Goal: Information Seeking & Learning: Learn about a topic

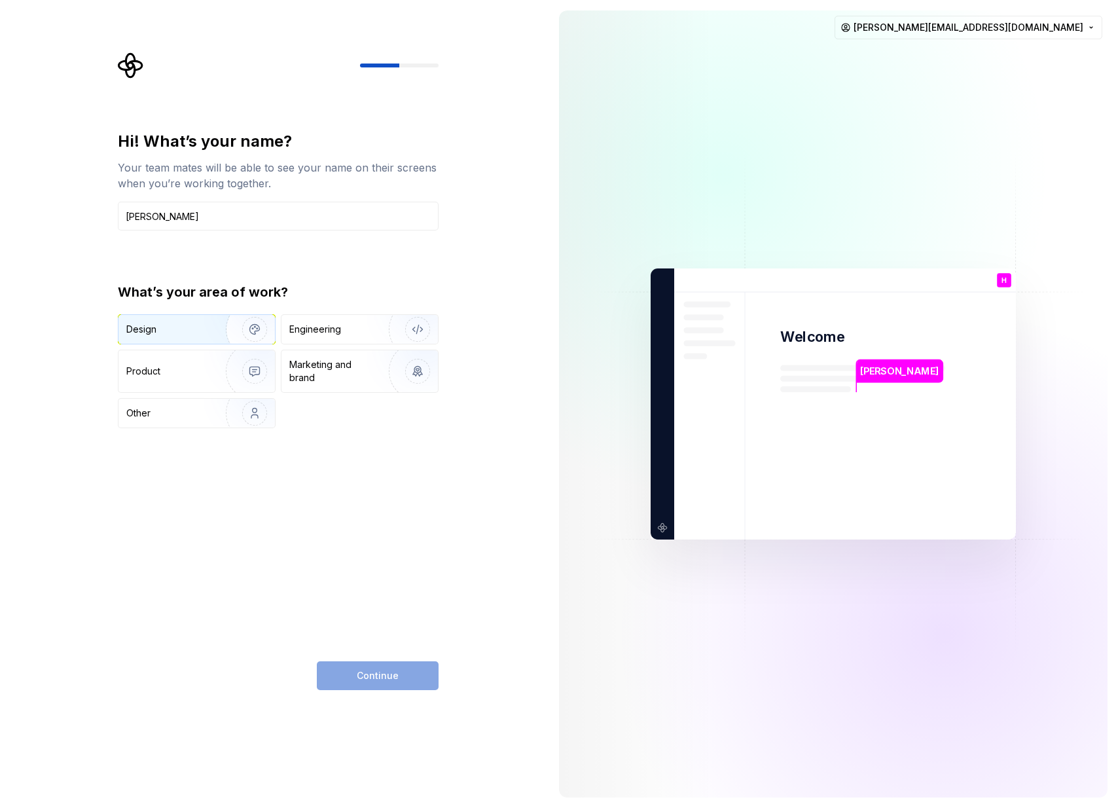
type input "[PERSON_NAME]"
click at [234, 335] on img "button" at bounding box center [246, 329] width 84 height 88
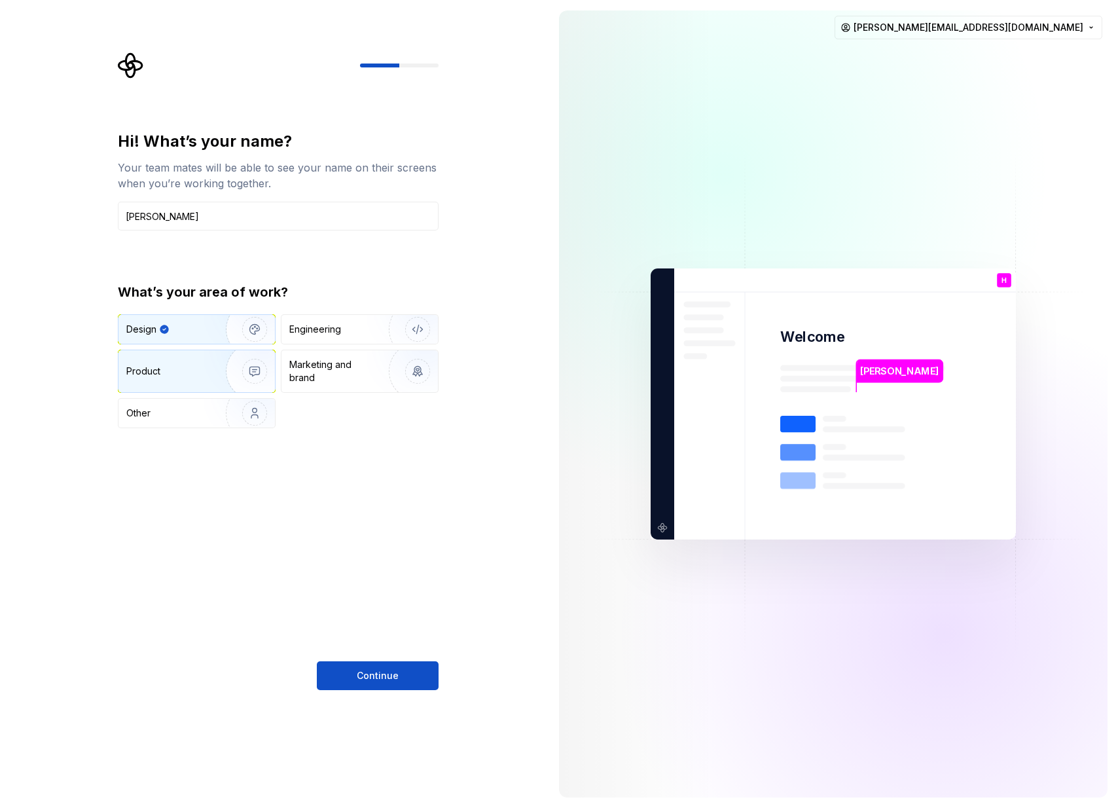
click at [225, 374] on img "button" at bounding box center [246, 371] width 84 height 88
click at [235, 324] on img "button" at bounding box center [246, 329] width 84 height 88
click at [245, 376] on img "button" at bounding box center [246, 371] width 84 height 88
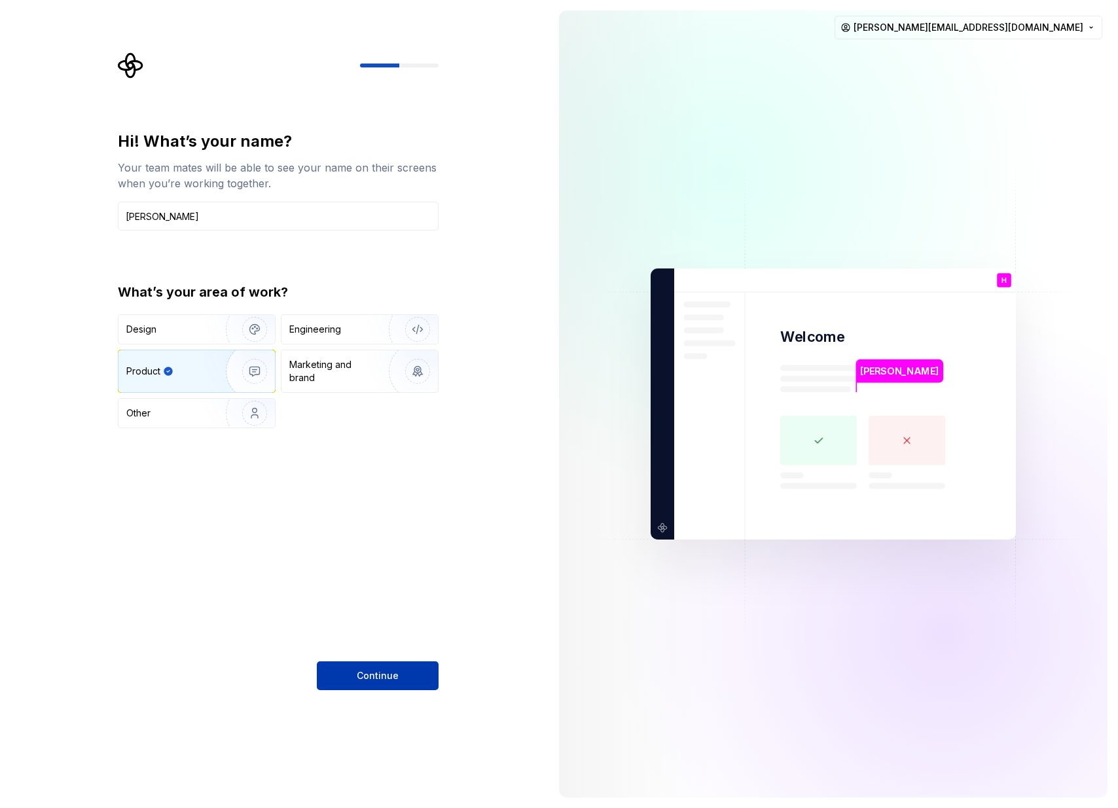
click at [376, 676] on span "Continue" at bounding box center [378, 675] width 42 height 13
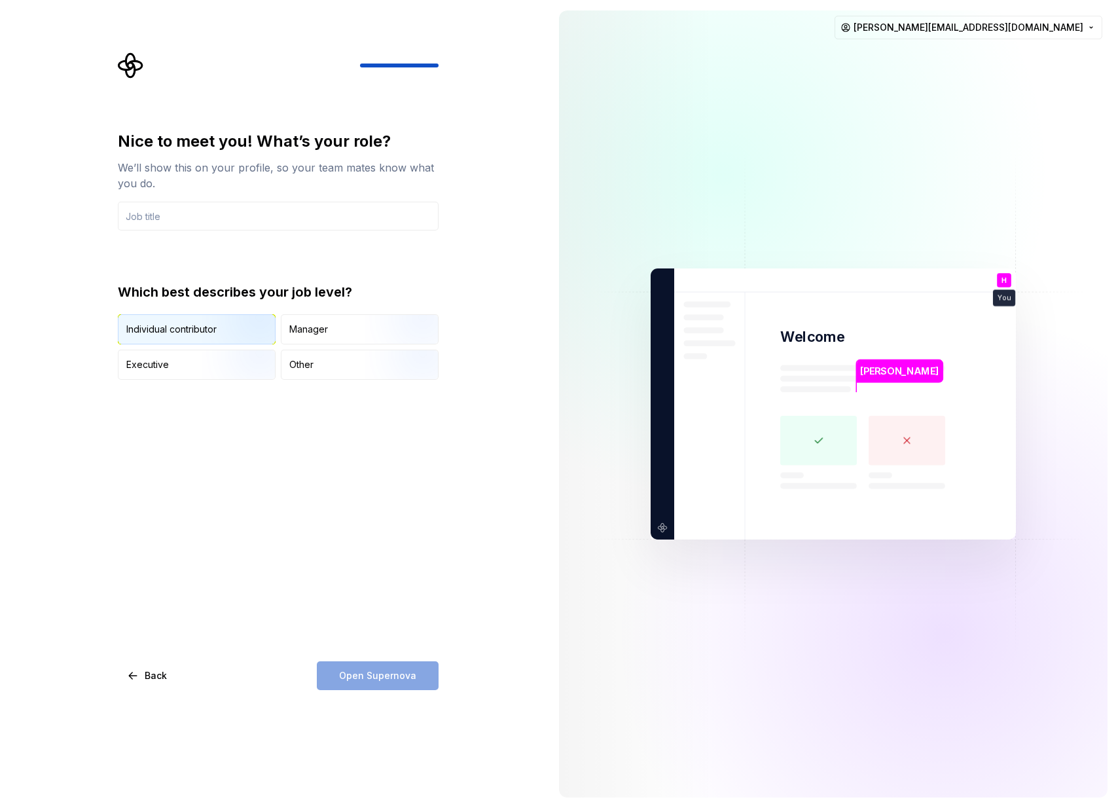
click at [192, 321] on div "Individual contributor" at bounding box center [196, 329] width 156 height 29
click at [216, 227] on input "text" at bounding box center [278, 216] width 321 height 29
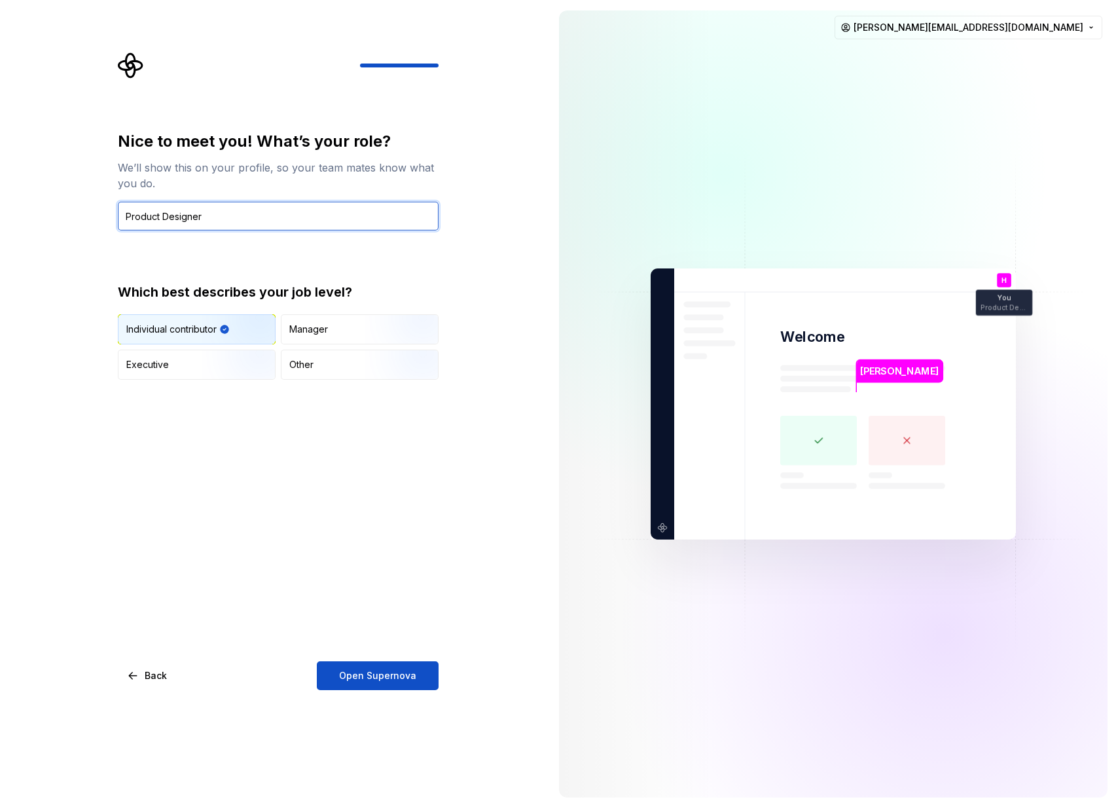
type input "Product Designer"
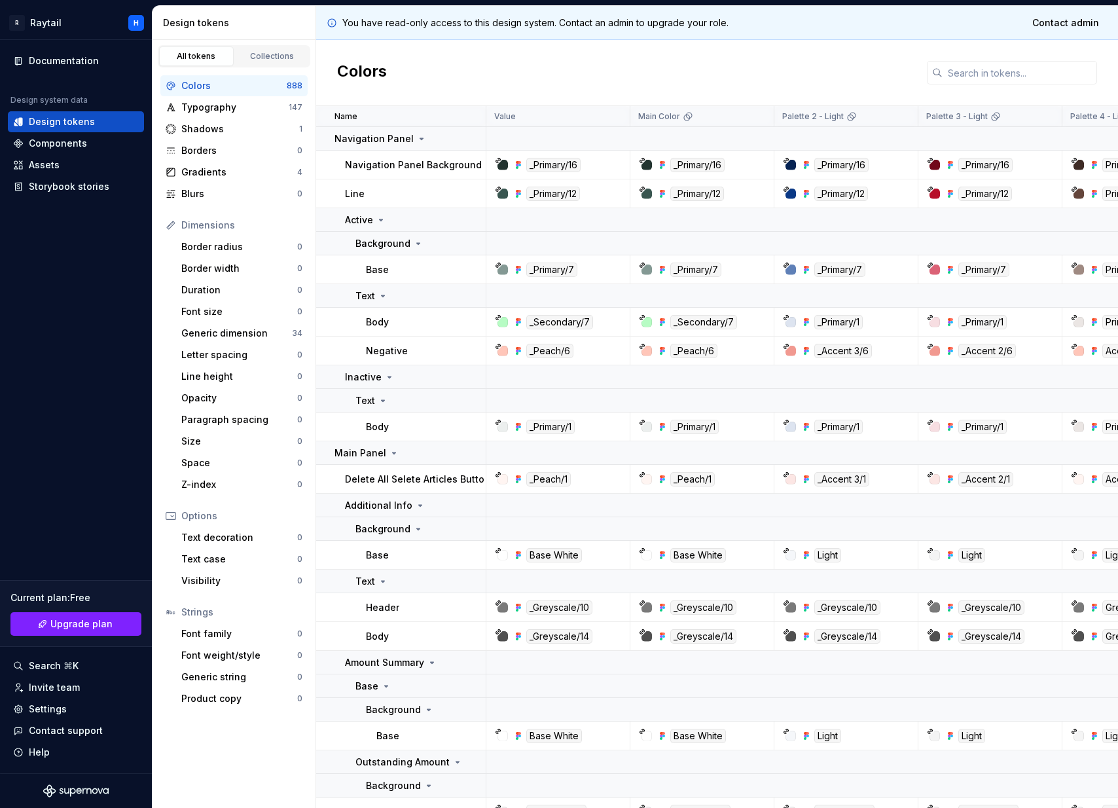
click at [239, 88] on div "Colors" at bounding box center [233, 85] width 105 height 13
click at [210, 86] on div "Colors" at bounding box center [233, 85] width 105 height 13
click at [78, 145] on div "Components" at bounding box center [58, 143] width 58 height 13
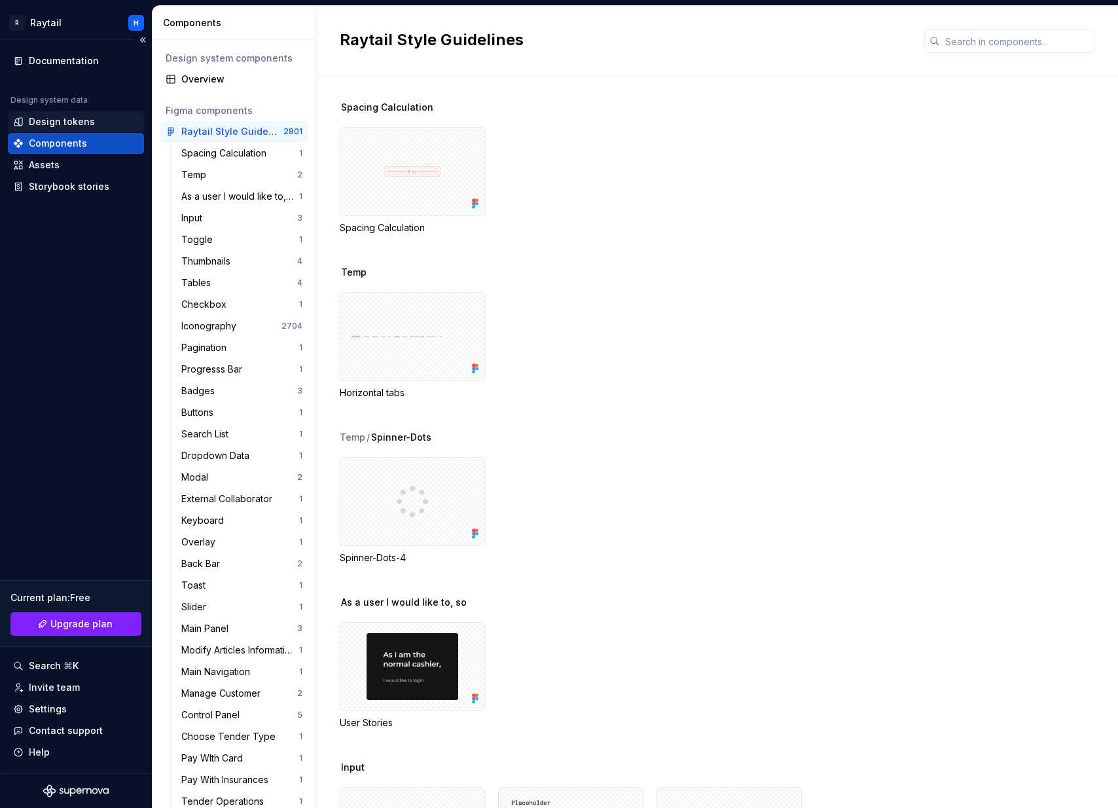
click at [81, 124] on div "Design tokens" at bounding box center [62, 121] width 66 height 13
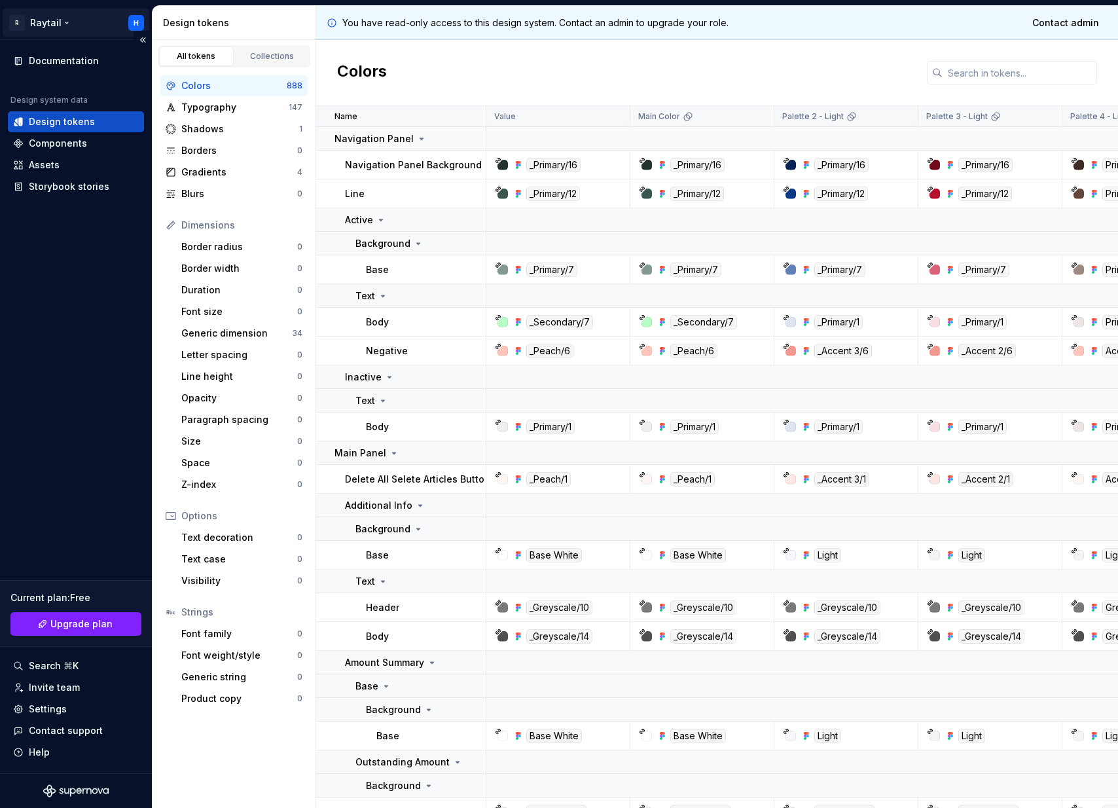
click at [136, 20] on div "H" at bounding box center [136, 23] width 5 height 10
click at [56, 20] on html "R Raytail H Documentation Design system data Design tokens Components Assets St…" at bounding box center [559, 404] width 1118 height 808
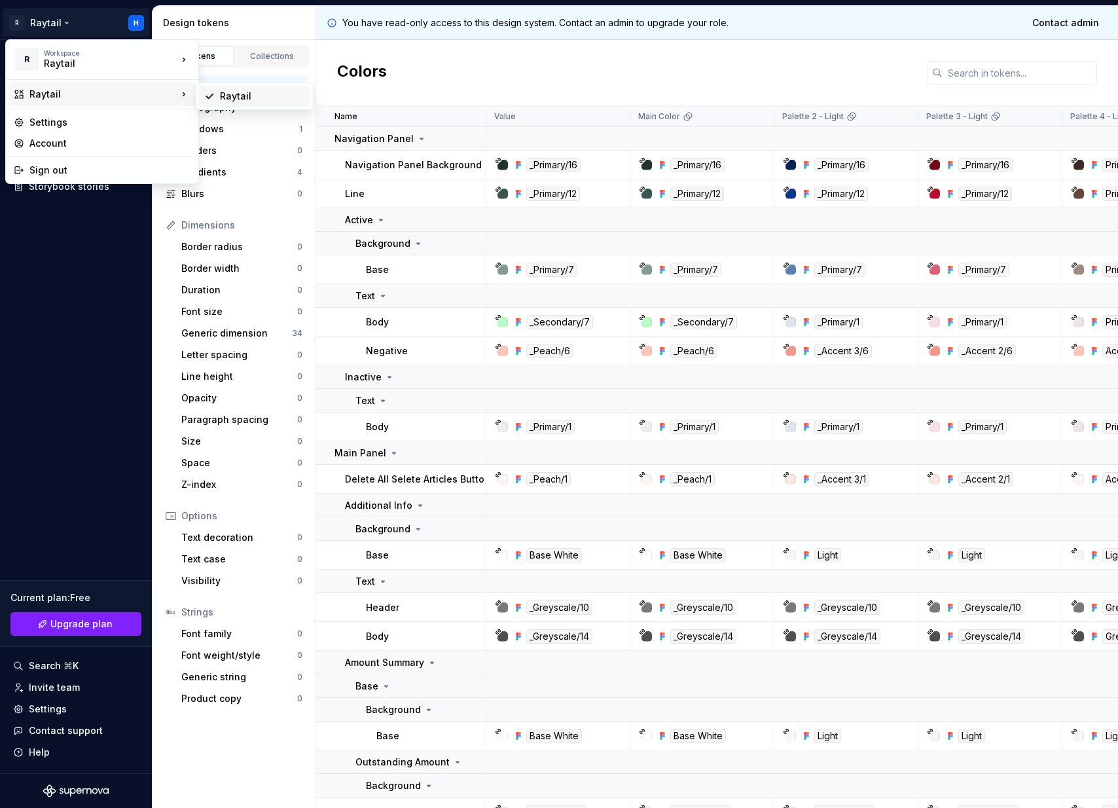
click at [219, 96] on div "Raytail" at bounding box center [254, 96] width 111 height 21
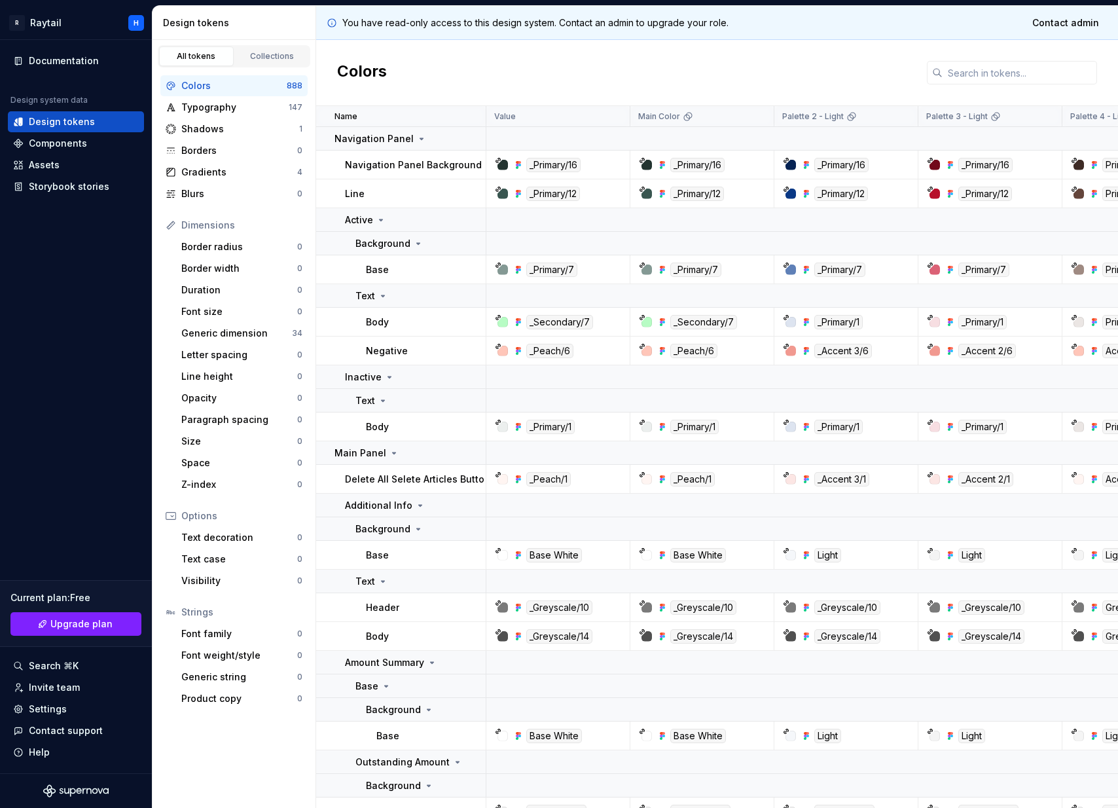
click at [215, 27] on div "Design tokens" at bounding box center [236, 22] width 147 height 13
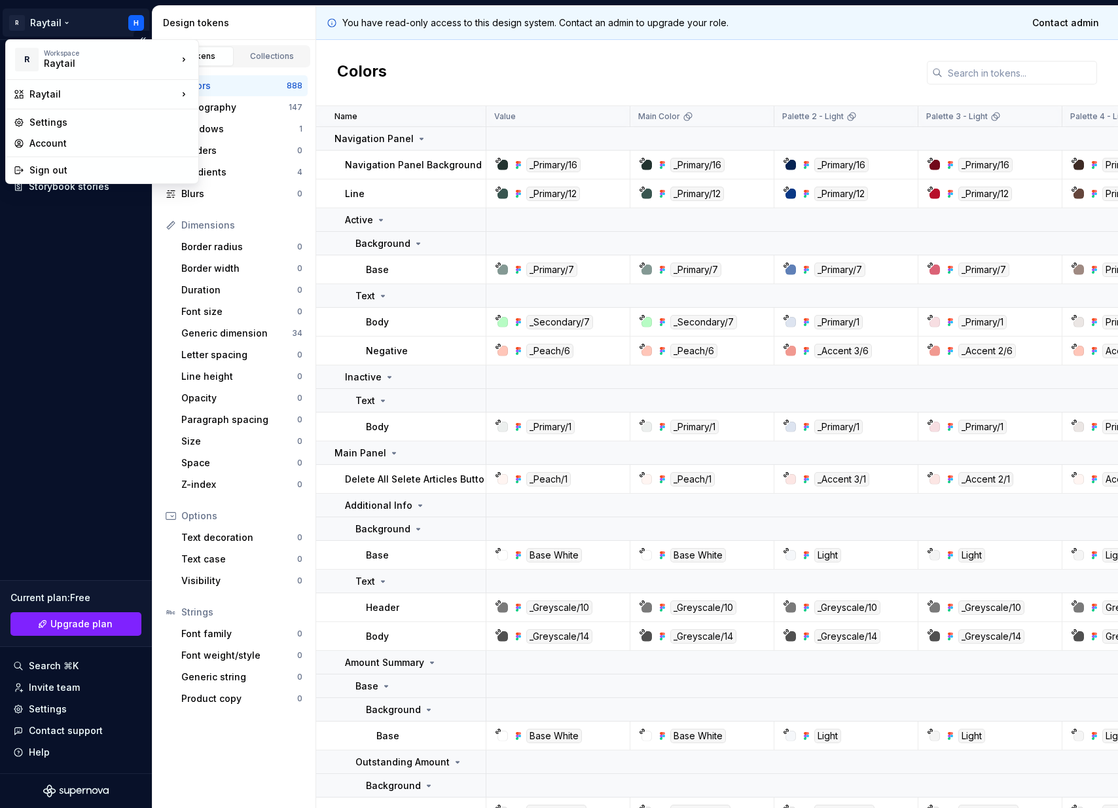
click at [44, 23] on html "R Raytail H Documentation Design system data Design tokens Components Assets St…" at bounding box center [559, 404] width 1118 height 808
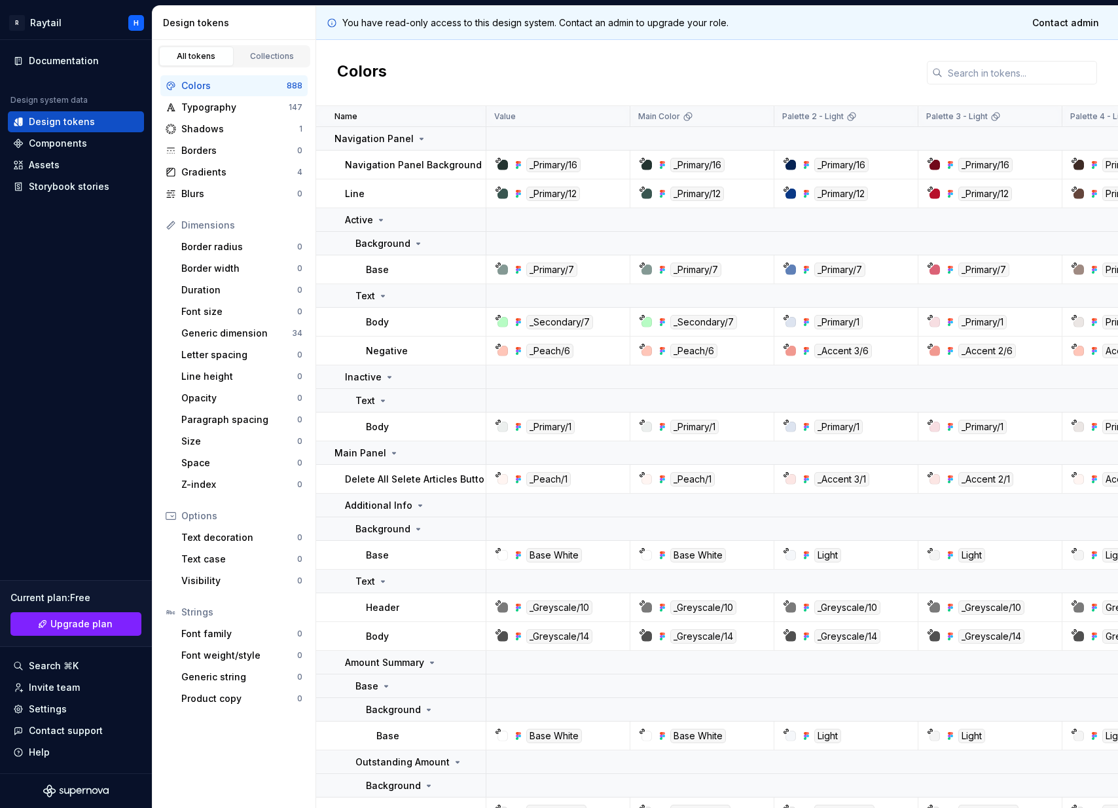
click at [43, 350] on html "R Raytail H Documentation Design system data Design tokens Components Assets St…" at bounding box center [559, 404] width 1118 height 808
click at [141, 40] on button "Collapse sidebar" at bounding box center [143, 40] width 18 height 18
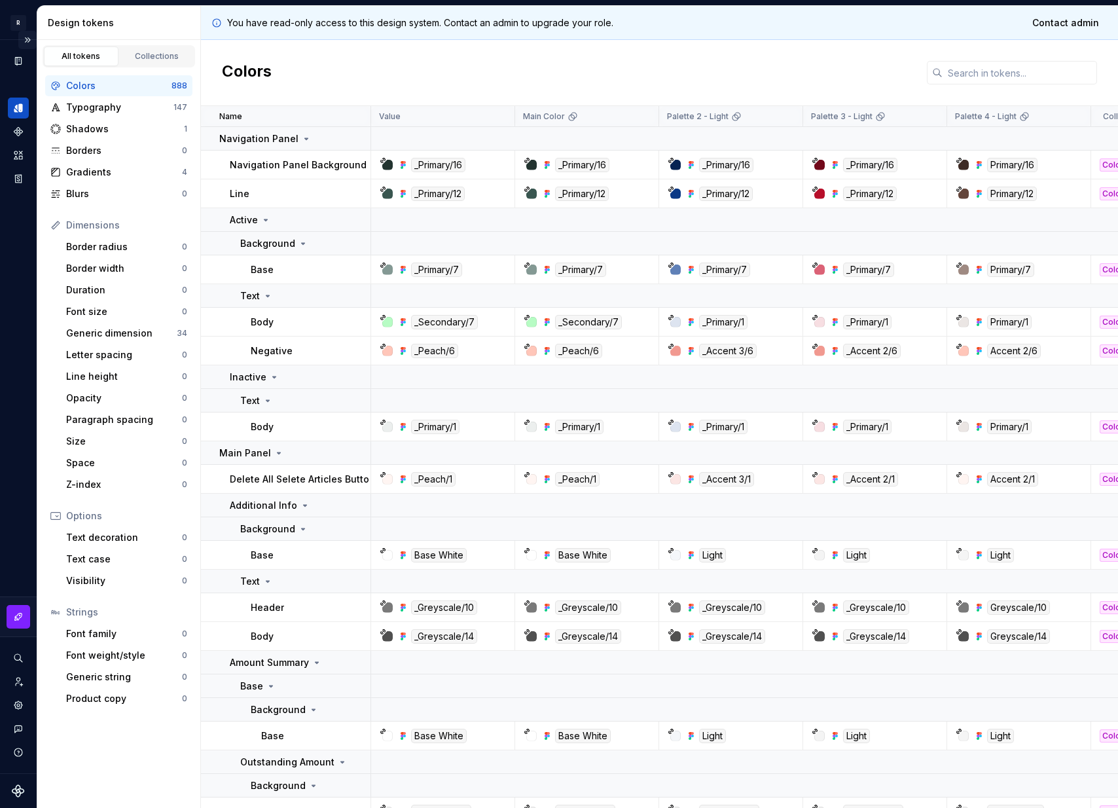
click at [28, 40] on button "Expand sidebar" at bounding box center [27, 40] width 18 height 18
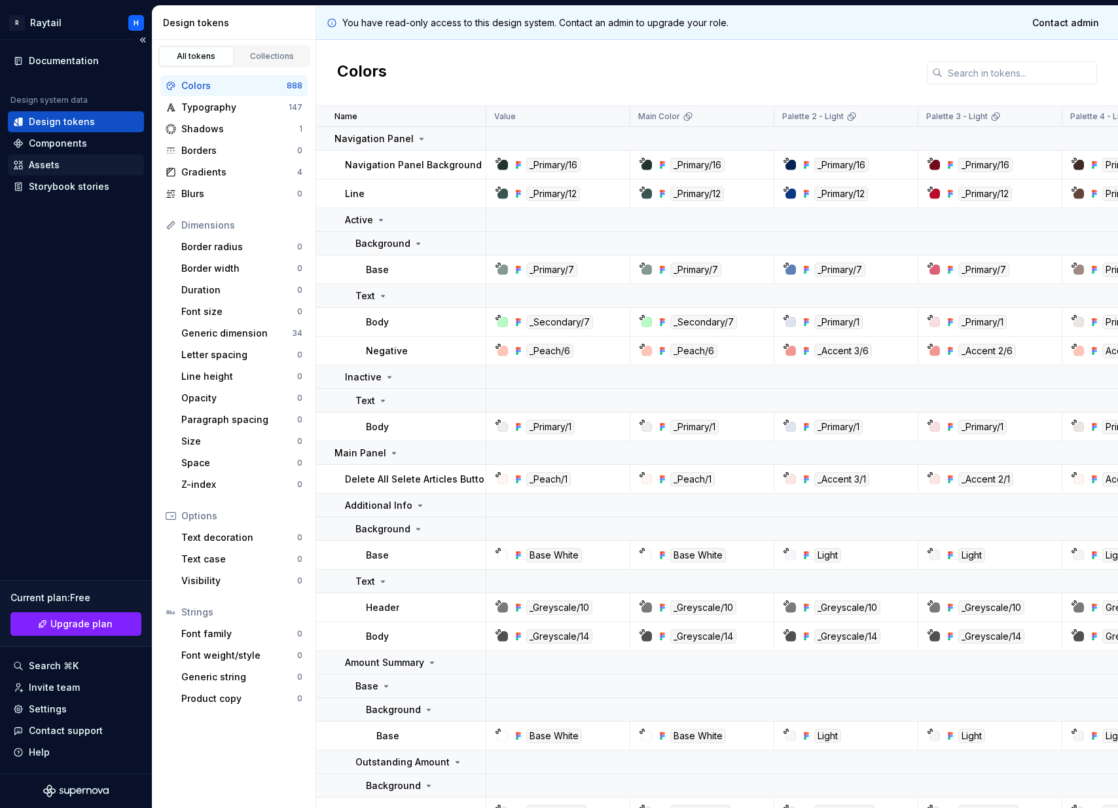
click at [50, 169] on div "Assets" at bounding box center [44, 164] width 31 height 13
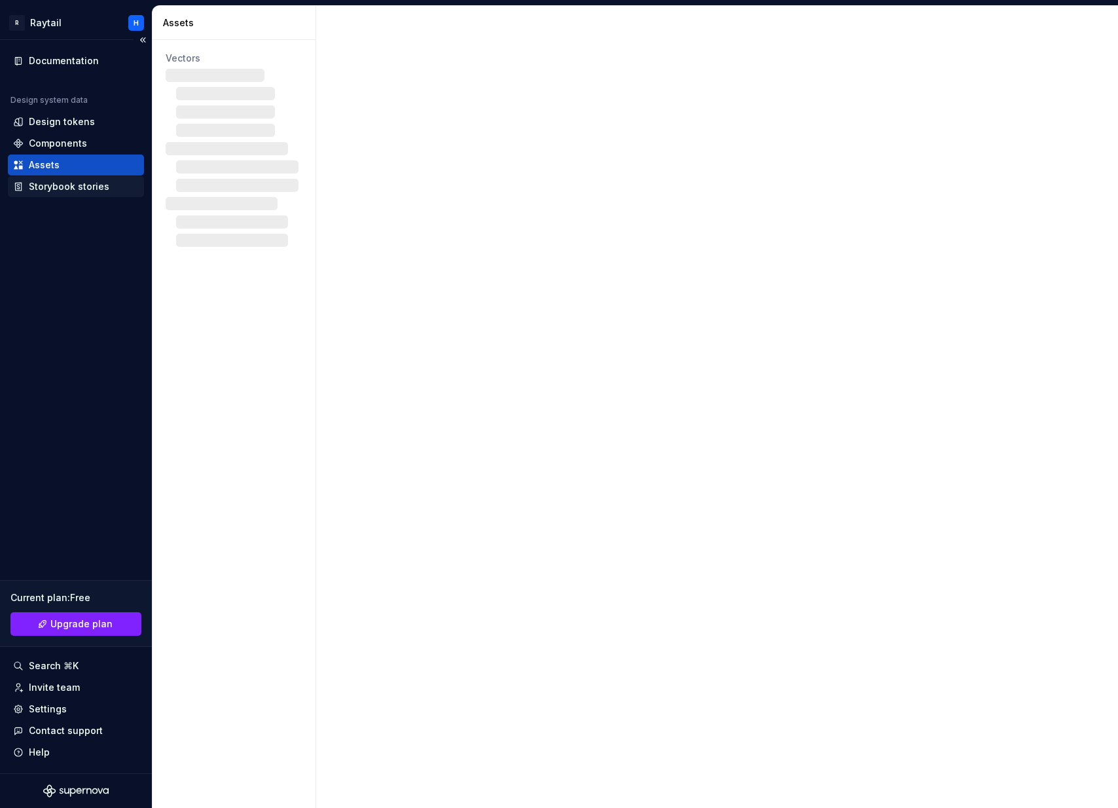
click at [63, 186] on div "Storybook stories" at bounding box center [69, 186] width 81 height 13
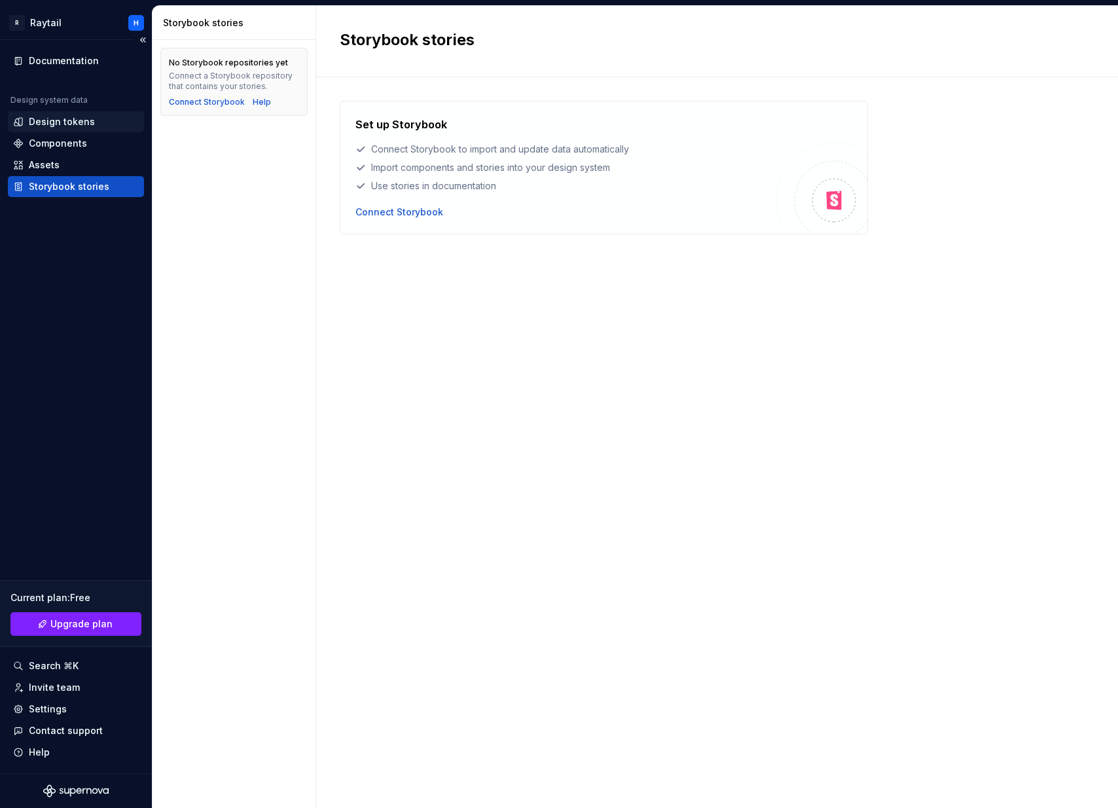
click at [72, 128] on div "Design tokens" at bounding box center [62, 121] width 66 height 13
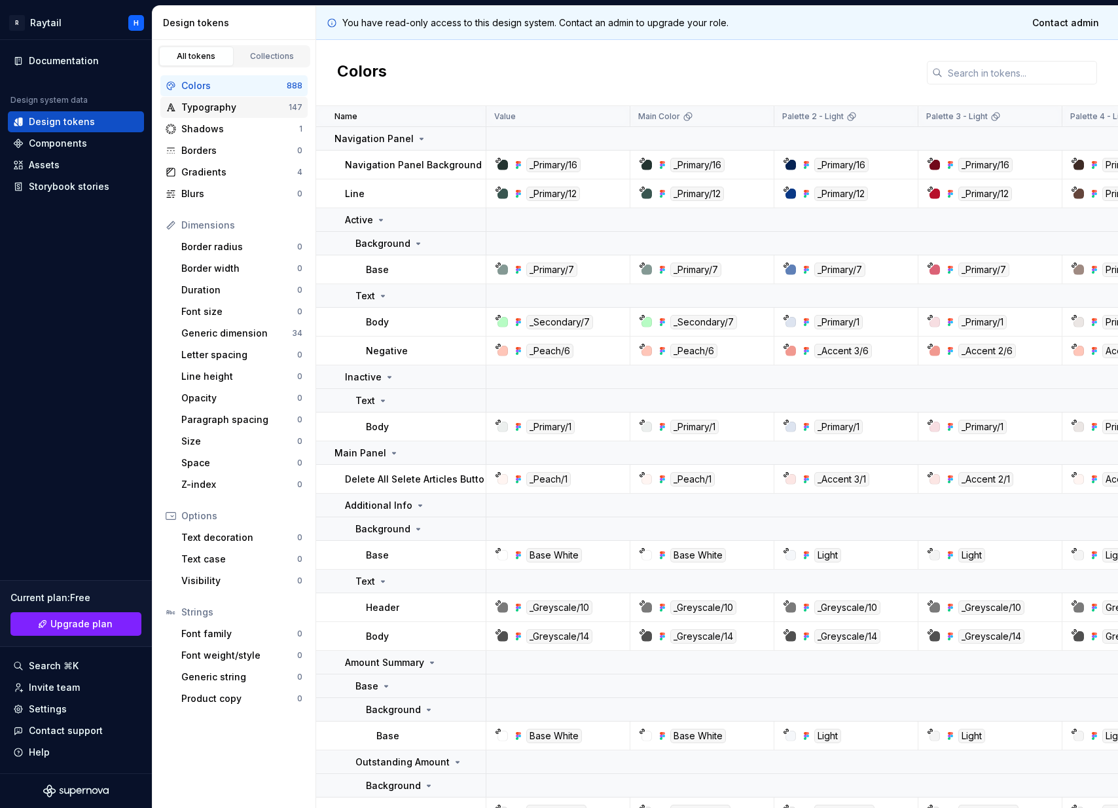
click at [276, 113] on div "Typography" at bounding box center [234, 107] width 107 height 13
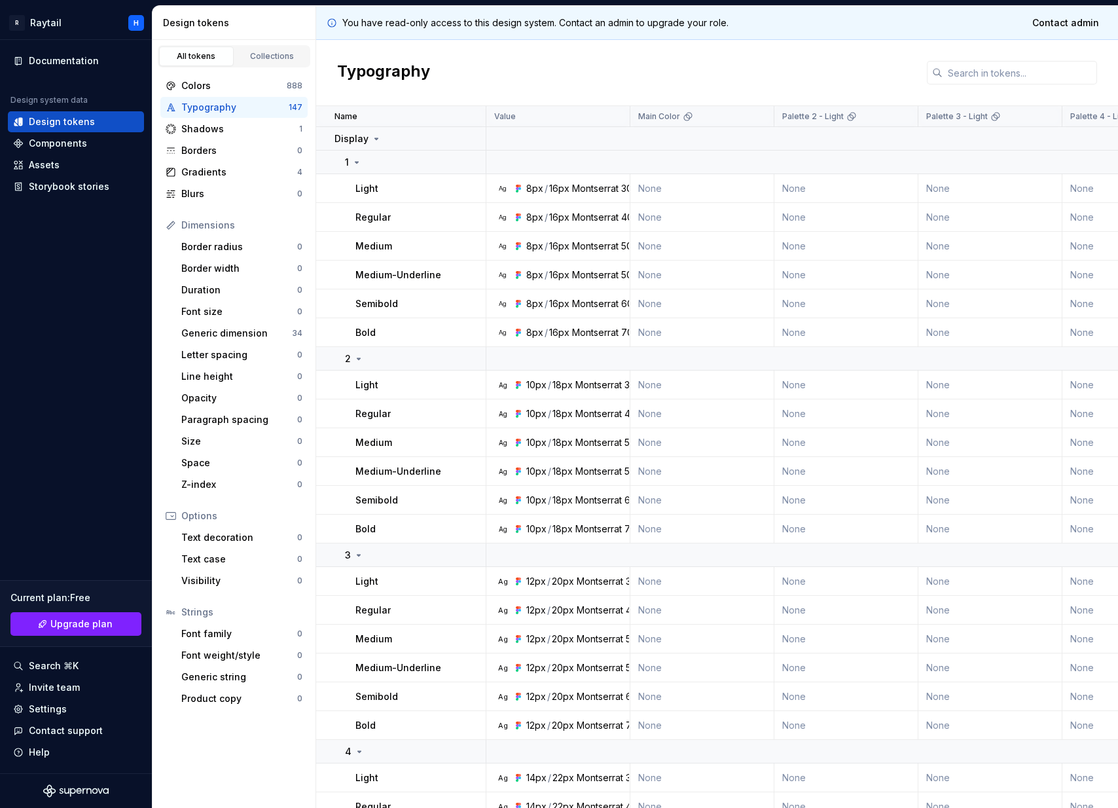
click at [378, 192] on div "Light" at bounding box center [420, 188] width 130 height 13
click at [346, 186] on td "Light" at bounding box center [401, 188] width 170 height 29
click at [359, 158] on icon at bounding box center [357, 162] width 10 height 10
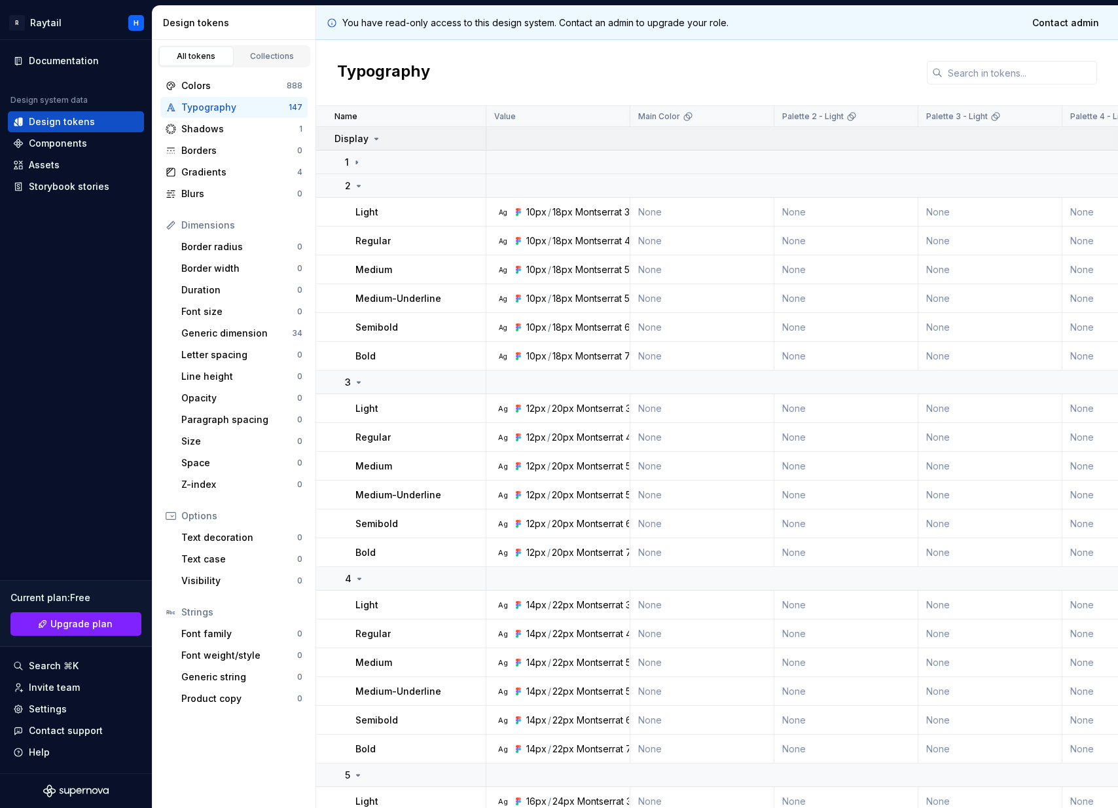
click at [371, 139] on icon at bounding box center [376, 139] width 10 height 10
click at [48, 705] on div "Settings" at bounding box center [48, 708] width 38 height 13
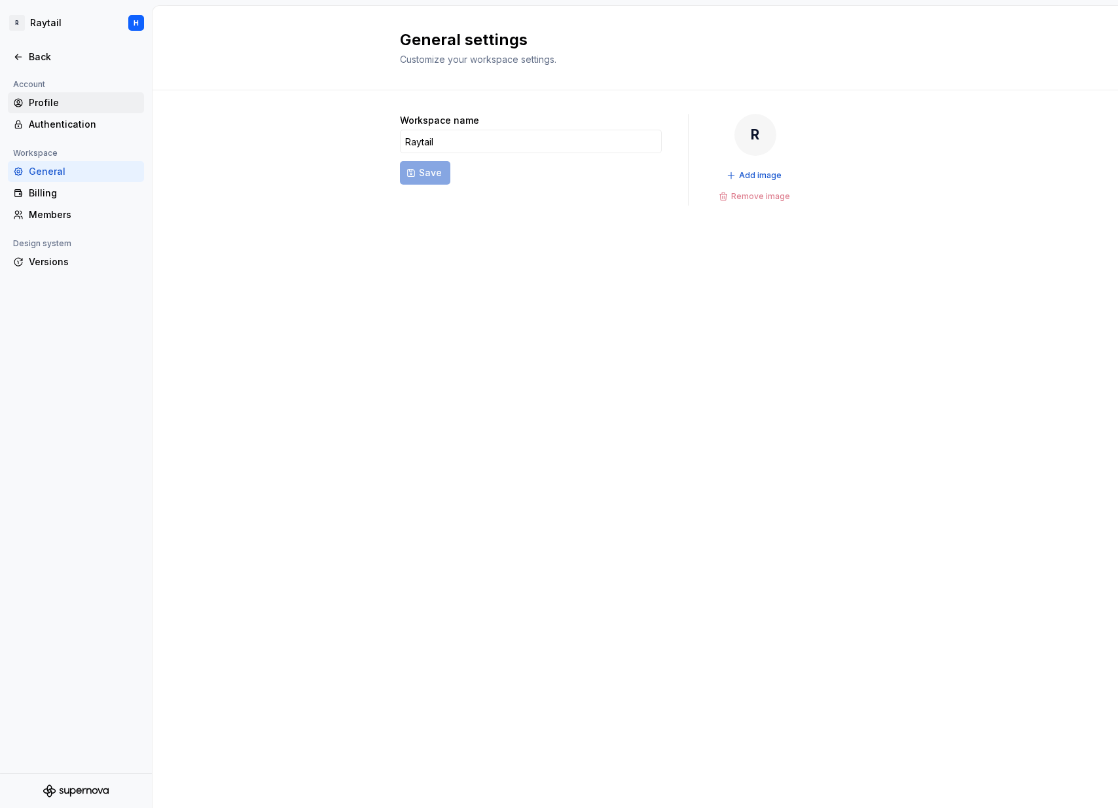
click at [54, 105] on div "Profile" at bounding box center [84, 102] width 110 height 13
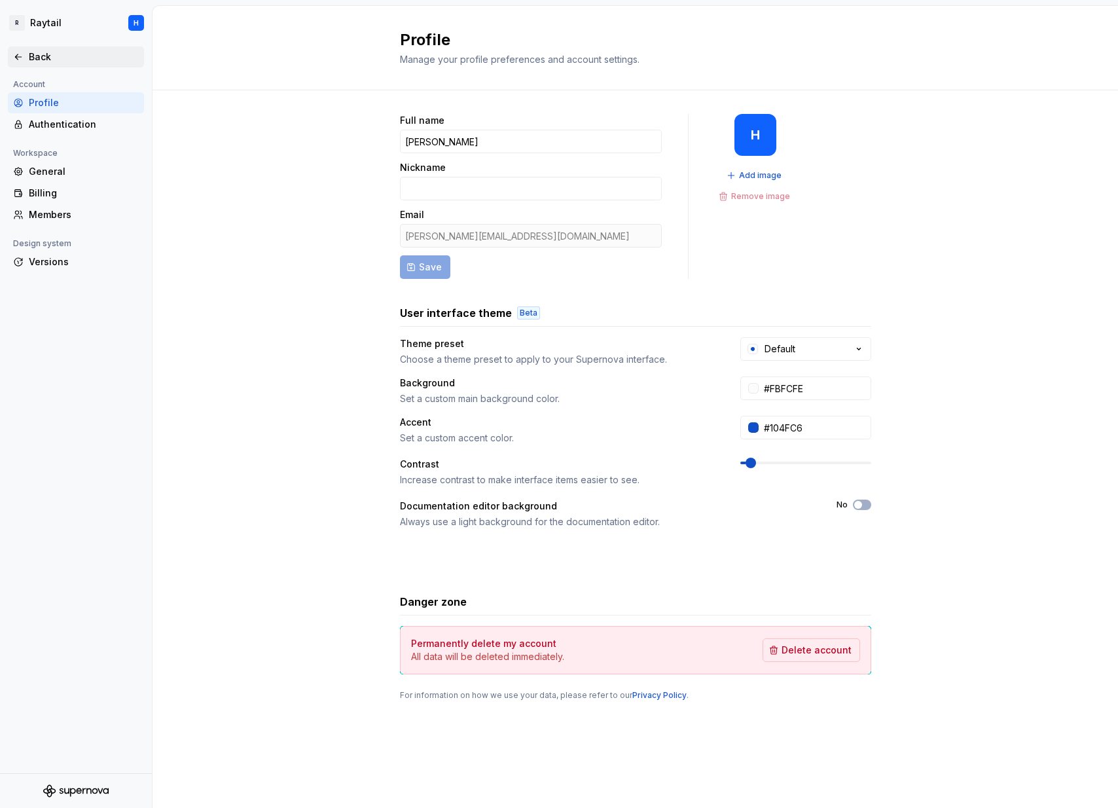
click at [55, 57] on div "Back" at bounding box center [84, 56] width 110 height 13
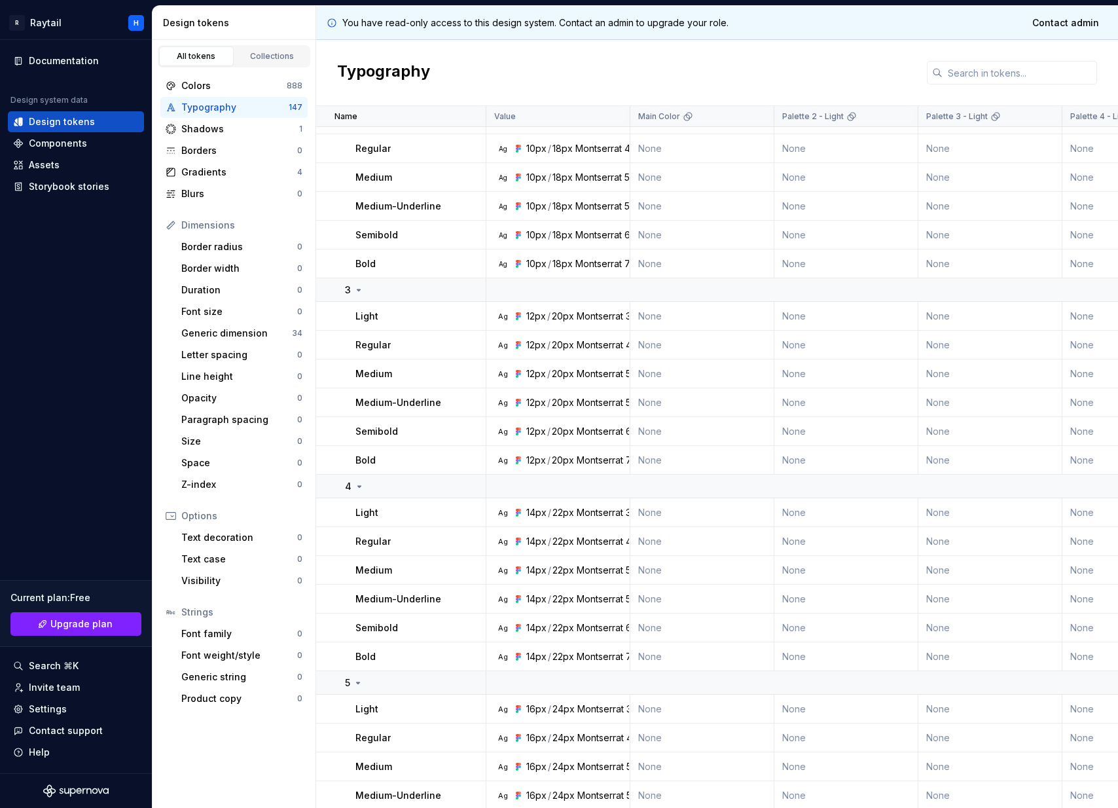
scroll to position [271, 0]
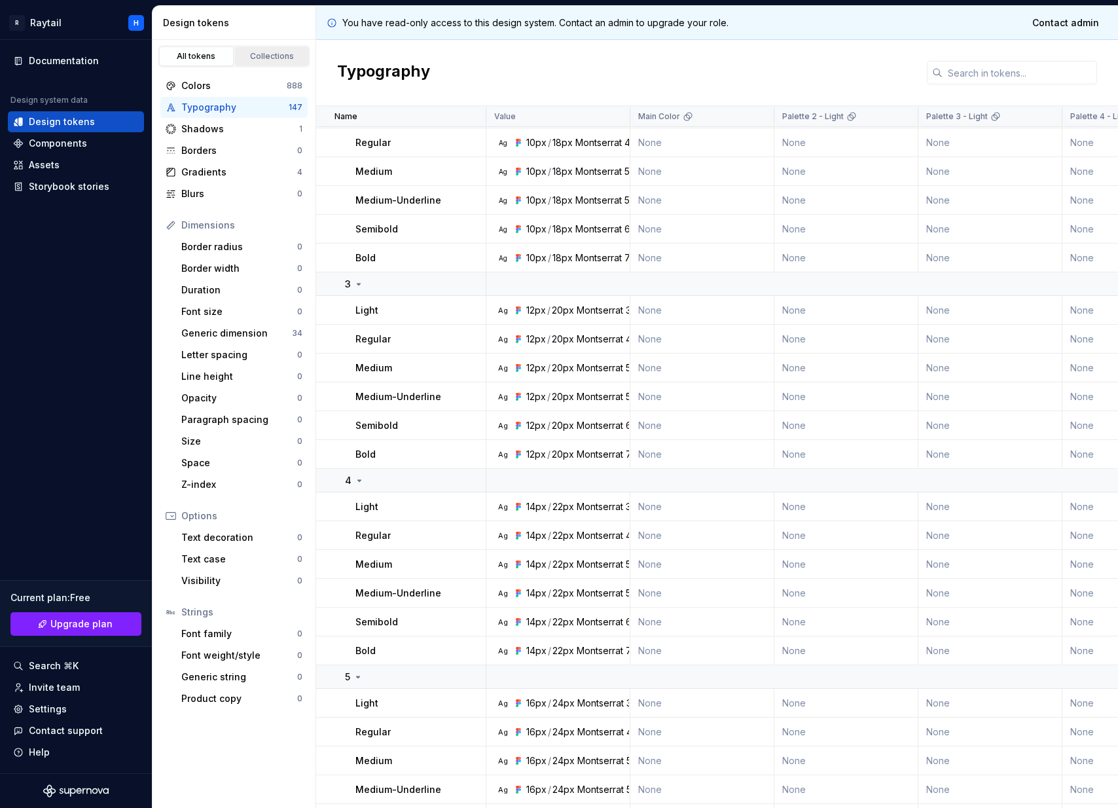
click at [272, 54] on div "Collections" at bounding box center [272, 56] width 65 height 10
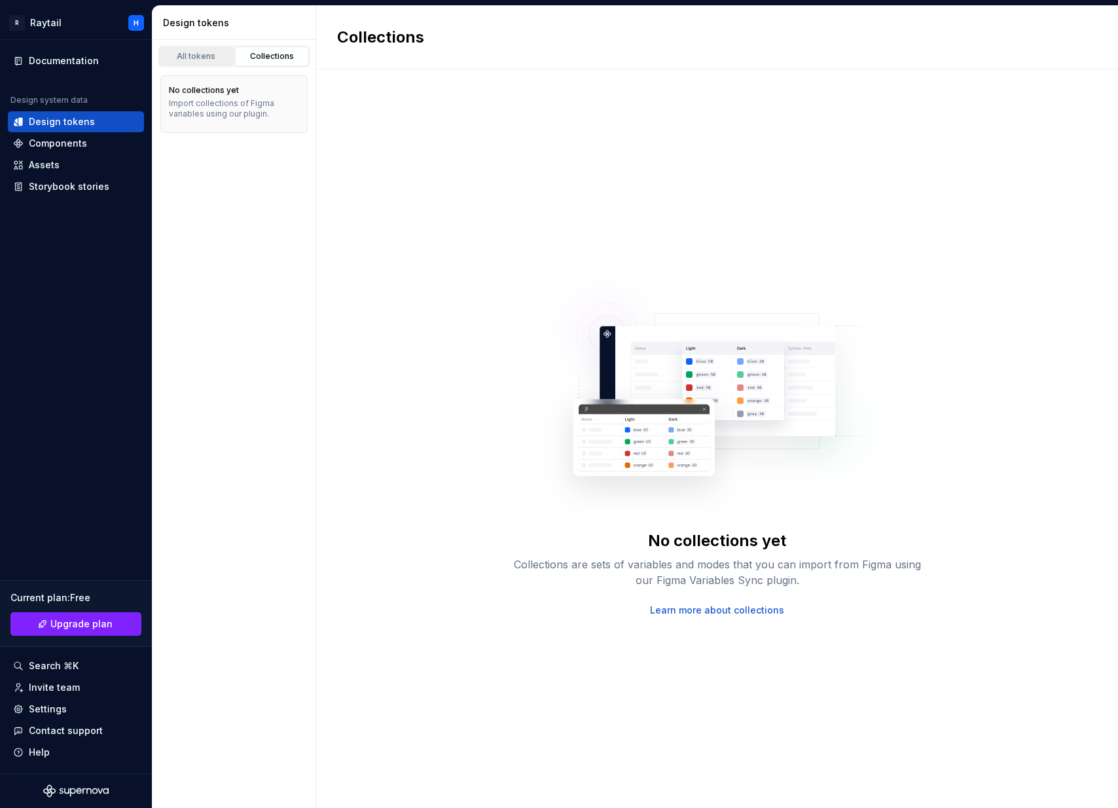
click at [198, 56] on div "All tokens" at bounding box center [196, 56] width 65 height 10
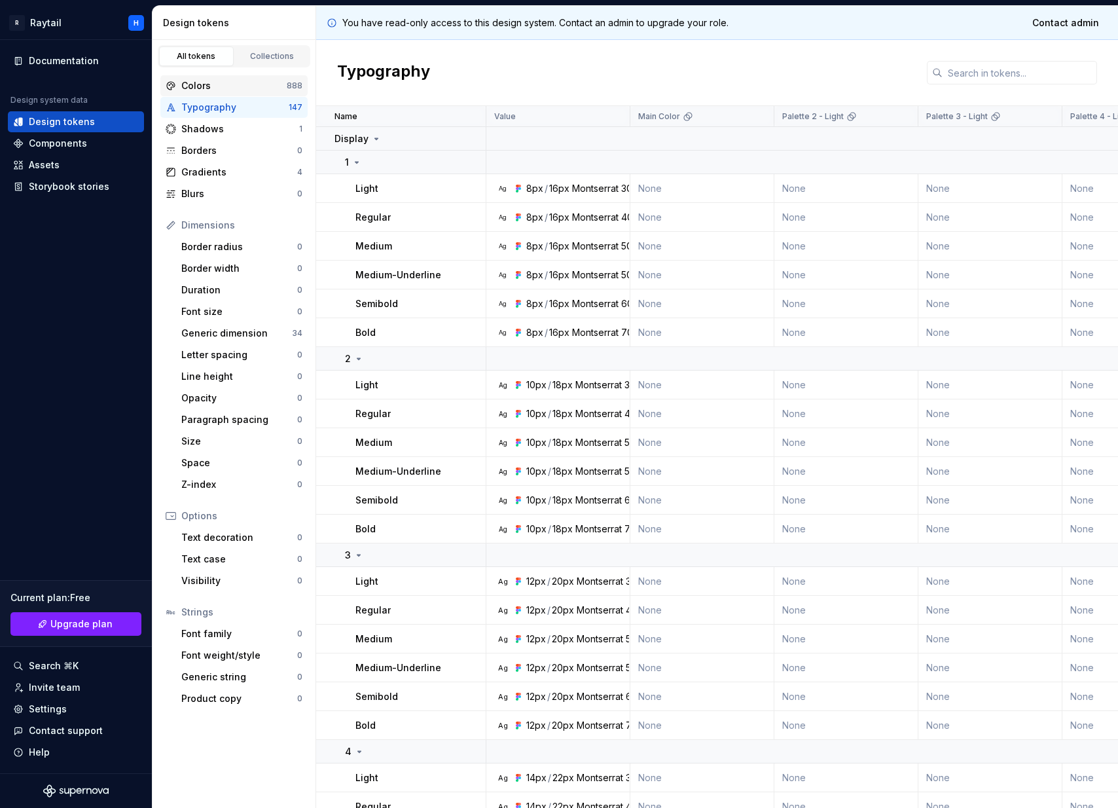
click at [252, 79] on div "Colors 888" at bounding box center [233, 85] width 147 height 21
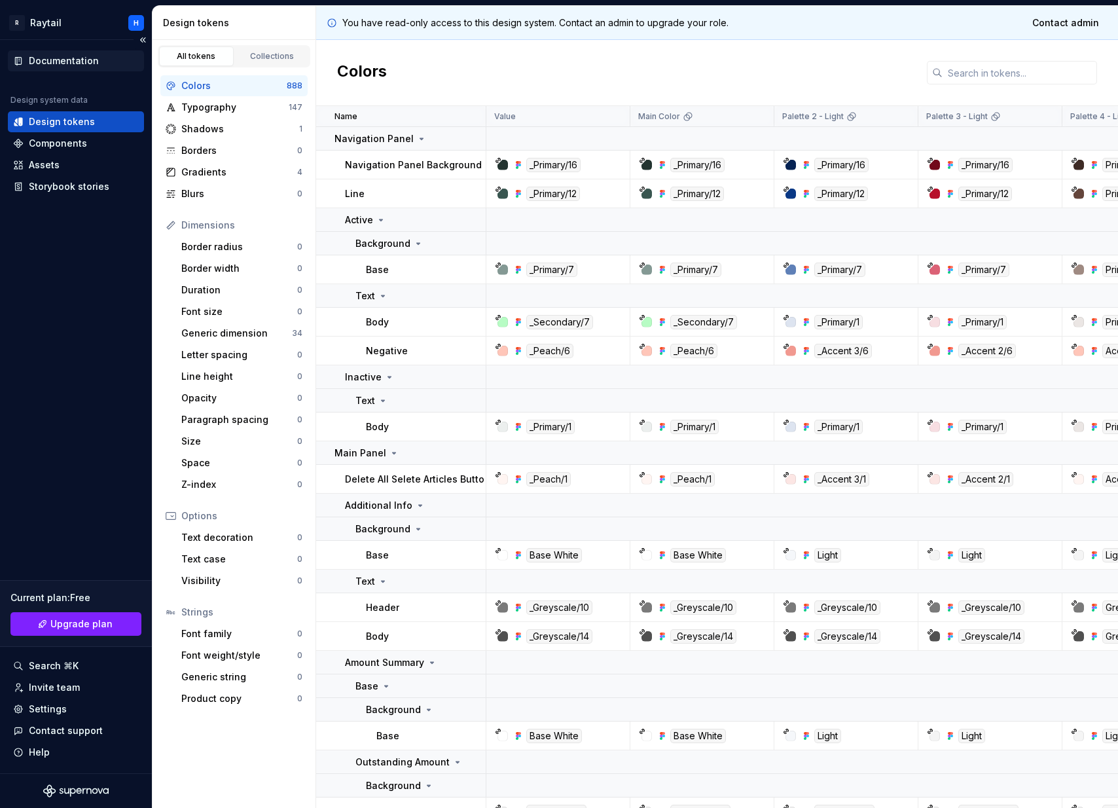
click at [76, 58] on div "Documentation" at bounding box center [64, 60] width 70 height 13
click at [88, 134] on div "Components" at bounding box center [76, 143] width 136 height 21
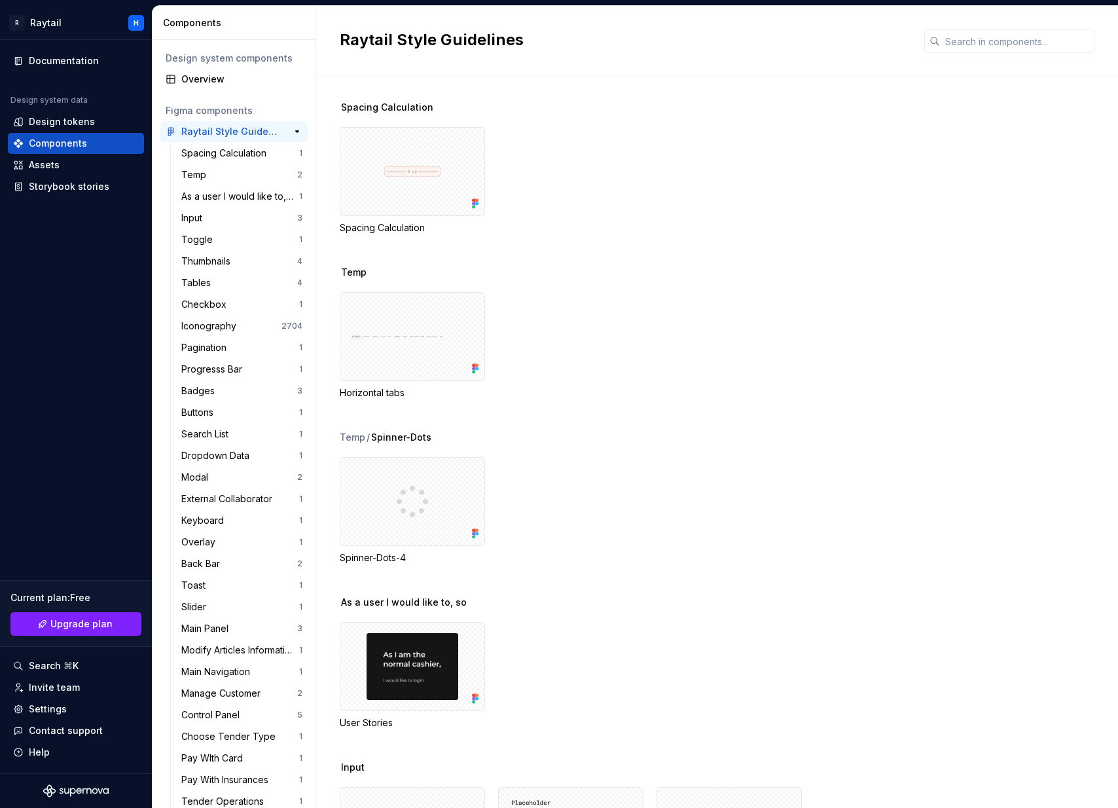
click at [228, 134] on div "Raytail Style Guidelines" at bounding box center [230, 131] width 98 height 13
click at [226, 106] on div "Figma components" at bounding box center [234, 110] width 137 height 13
click at [296, 152] on div "Spacing Calculation" at bounding box center [240, 153] width 118 height 13
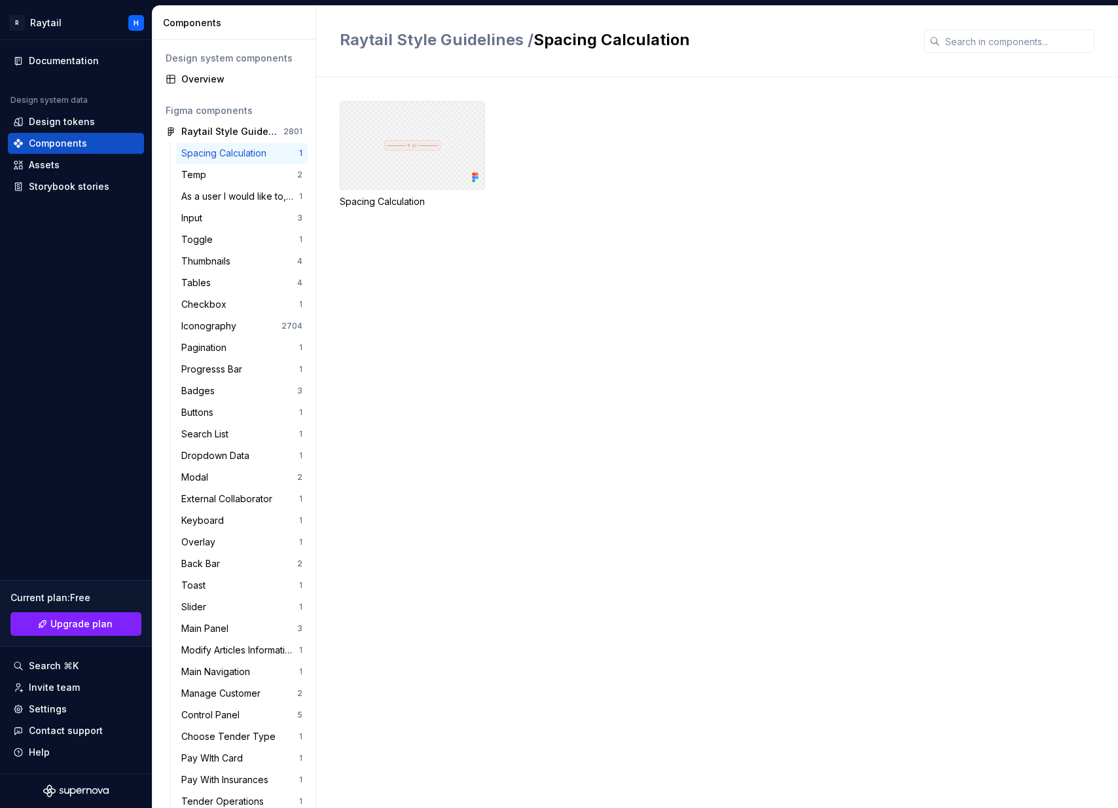
click at [456, 174] on div at bounding box center [412, 145] width 145 height 89
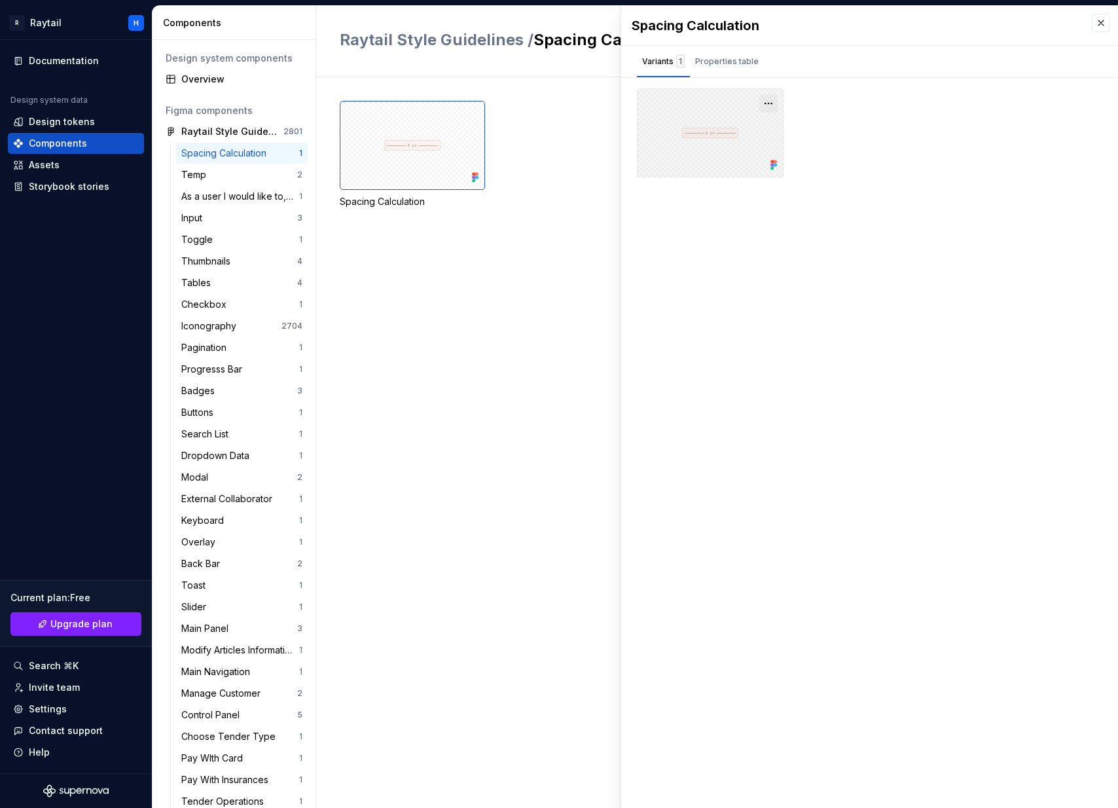
click at [769, 102] on button "button" at bounding box center [768, 103] width 18 height 18
click at [732, 128] on div "Open in Figma" at bounding box center [726, 141] width 85 height 39
click at [211, 103] on div "Figma components" at bounding box center [233, 110] width 147 height 21
click at [228, 113] on div "Figma components" at bounding box center [234, 110] width 137 height 13
click at [226, 127] on div "Raytail Style Guidelines" at bounding box center [230, 131] width 98 height 13
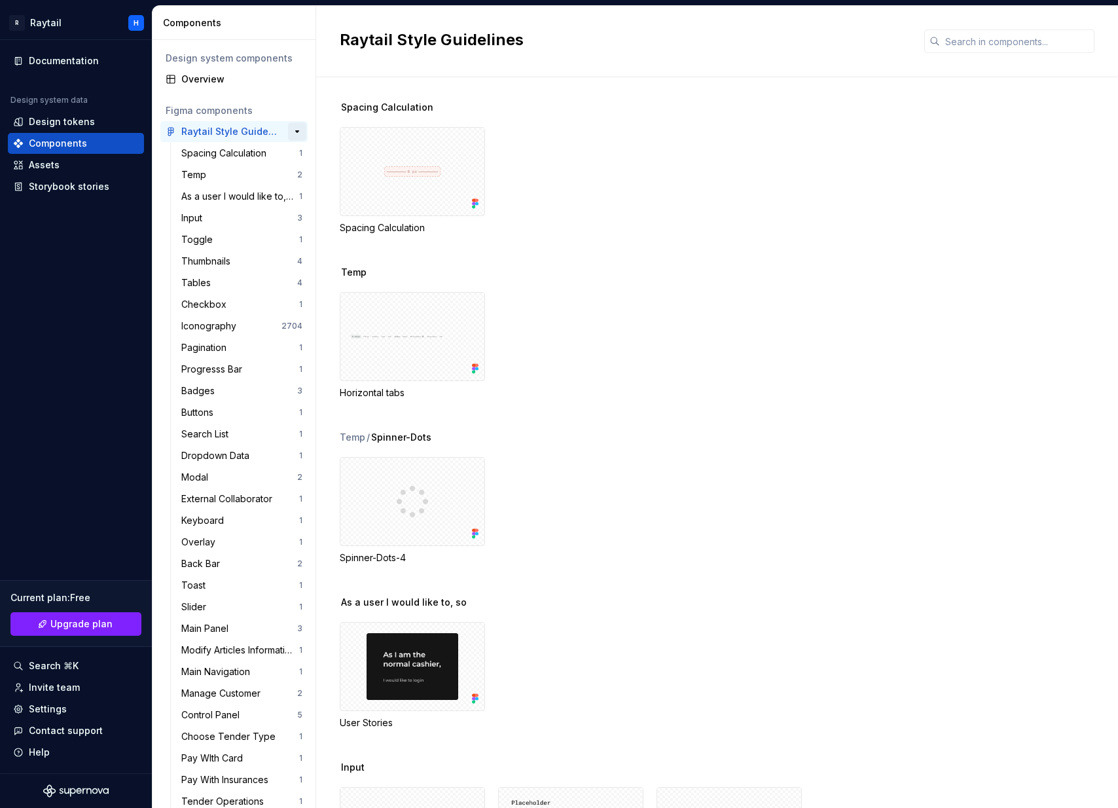
click at [297, 134] on button "button" at bounding box center [297, 131] width 18 height 18
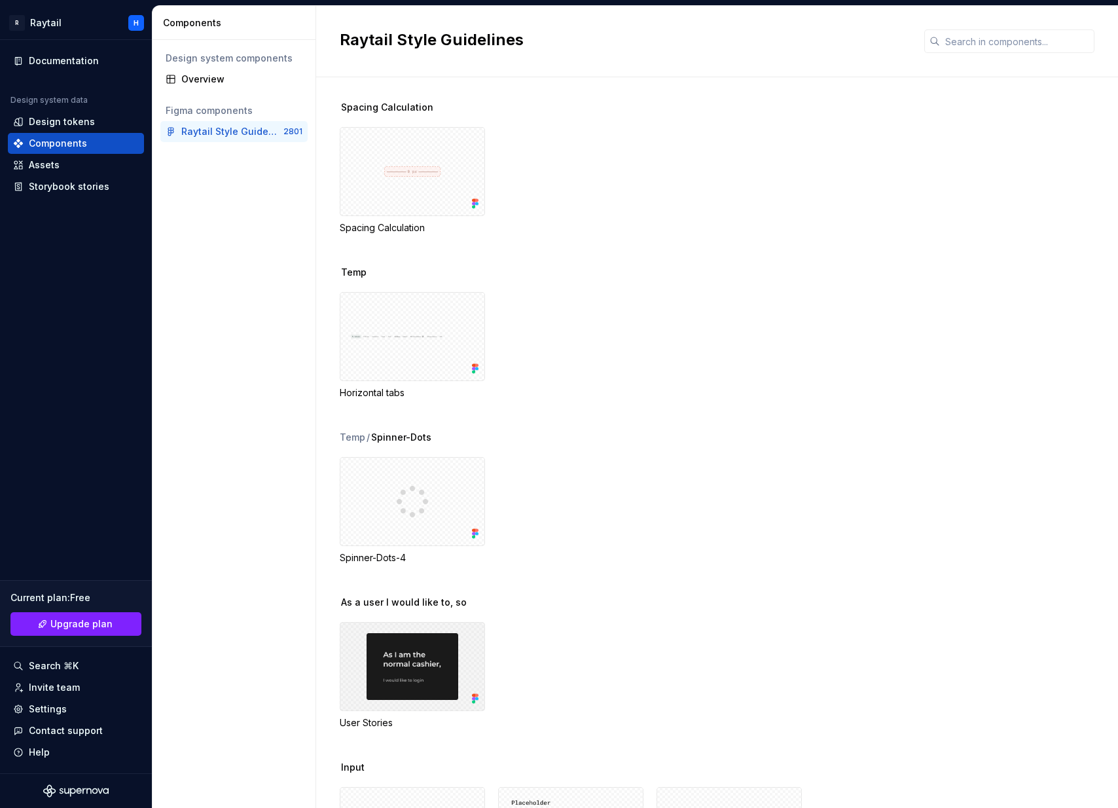
scroll to position [572, 0]
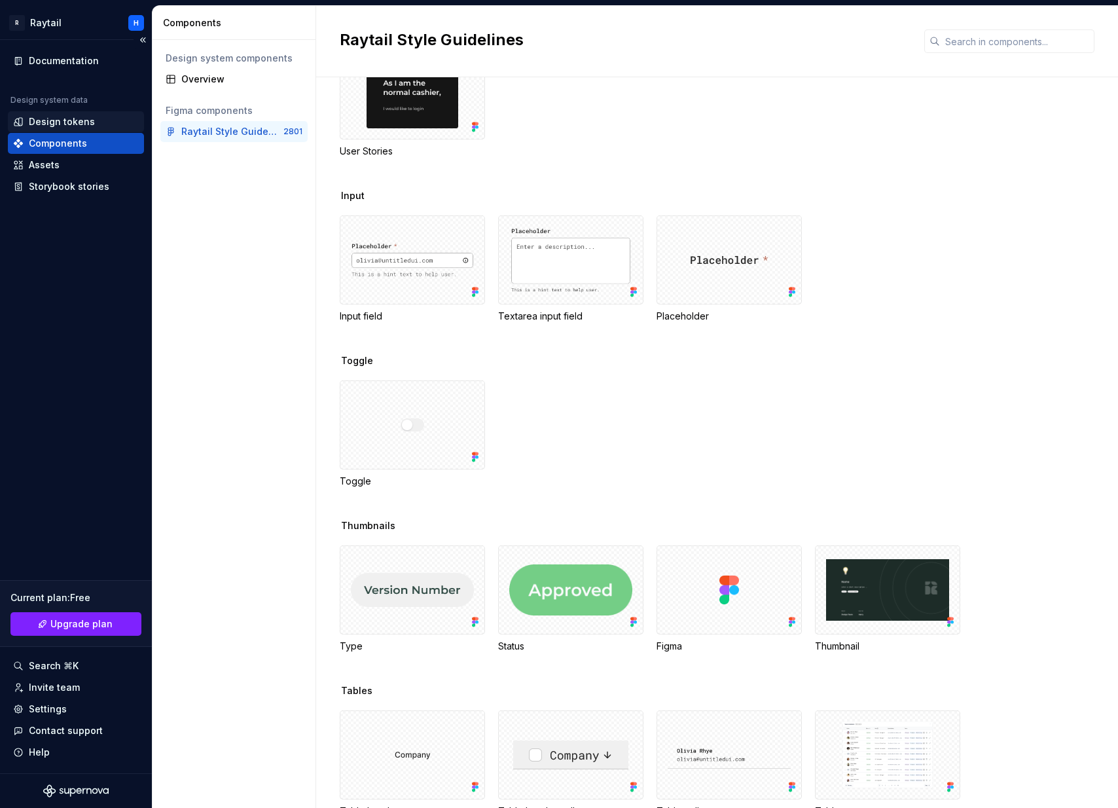
click at [75, 117] on div "Design tokens" at bounding box center [62, 121] width 66 height 13
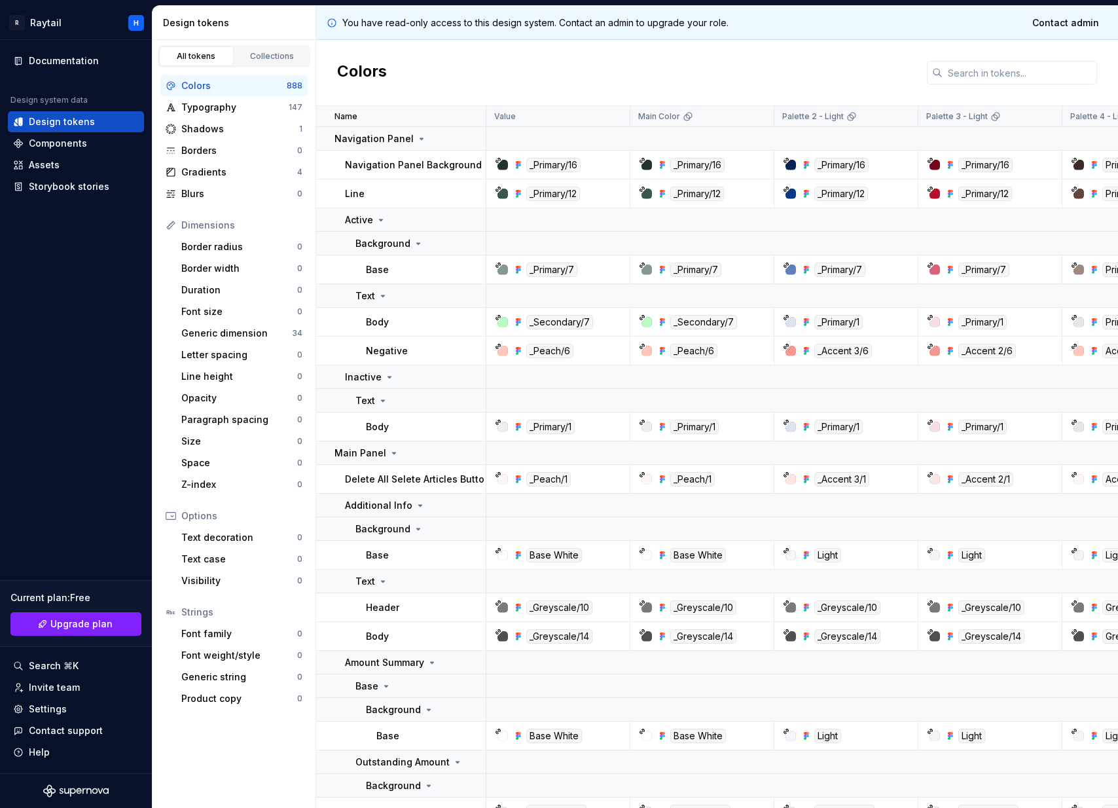
click at [422, 179] on td "Line" at bounding box center [401, 193] width 170 height 29
click at [394, 170] on p "Navigation Panel Background" at bounding box center [413, 164] width 137 height 13
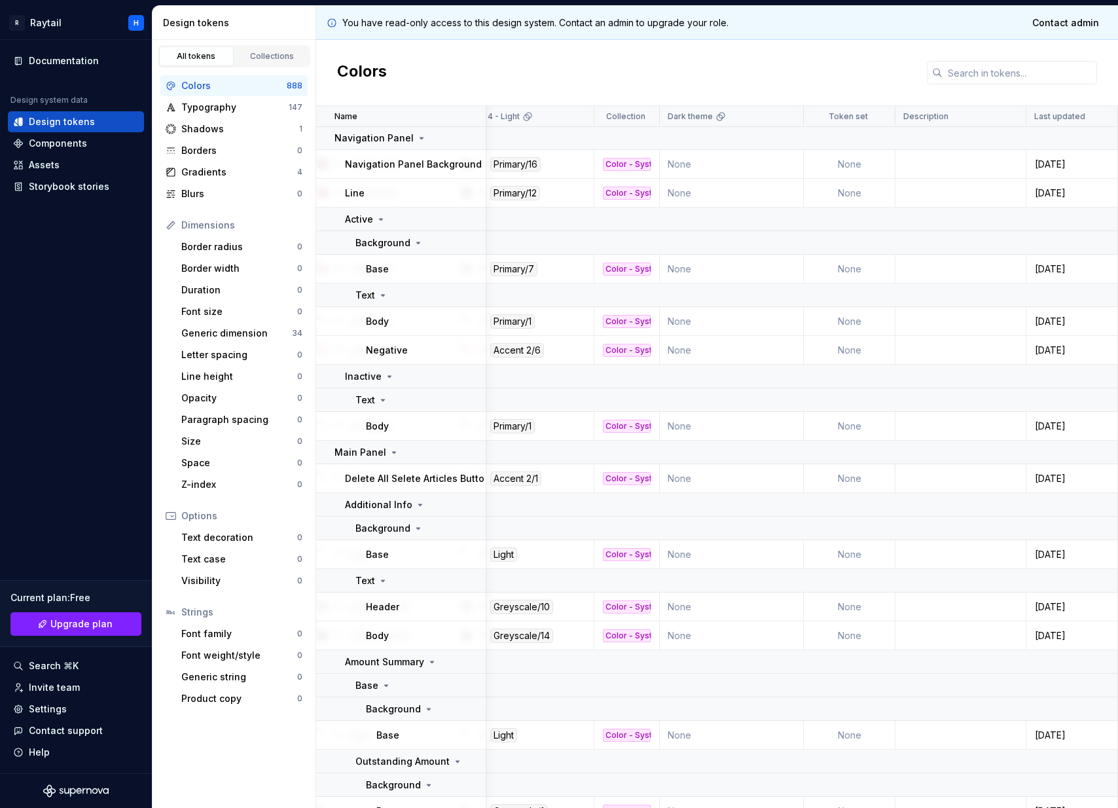
scroll to position [1, 612]
click at [968, 170] on td at bounding box center [961, 164] width 131 height 29
click at [1057, 26] on span "Contact admin" at bounding box center [1065, 22] width 67 height 13
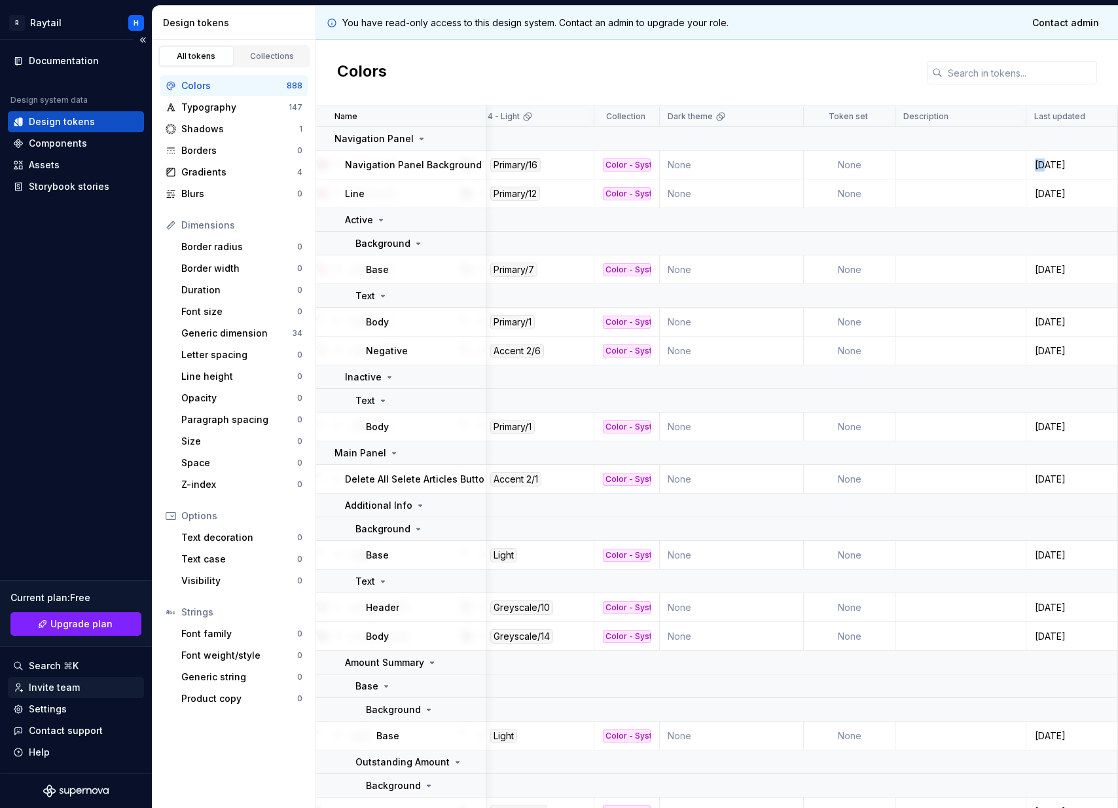
click at [50, 688] on div "Invite team" at bounding box center [54, 687] width 51 height 13
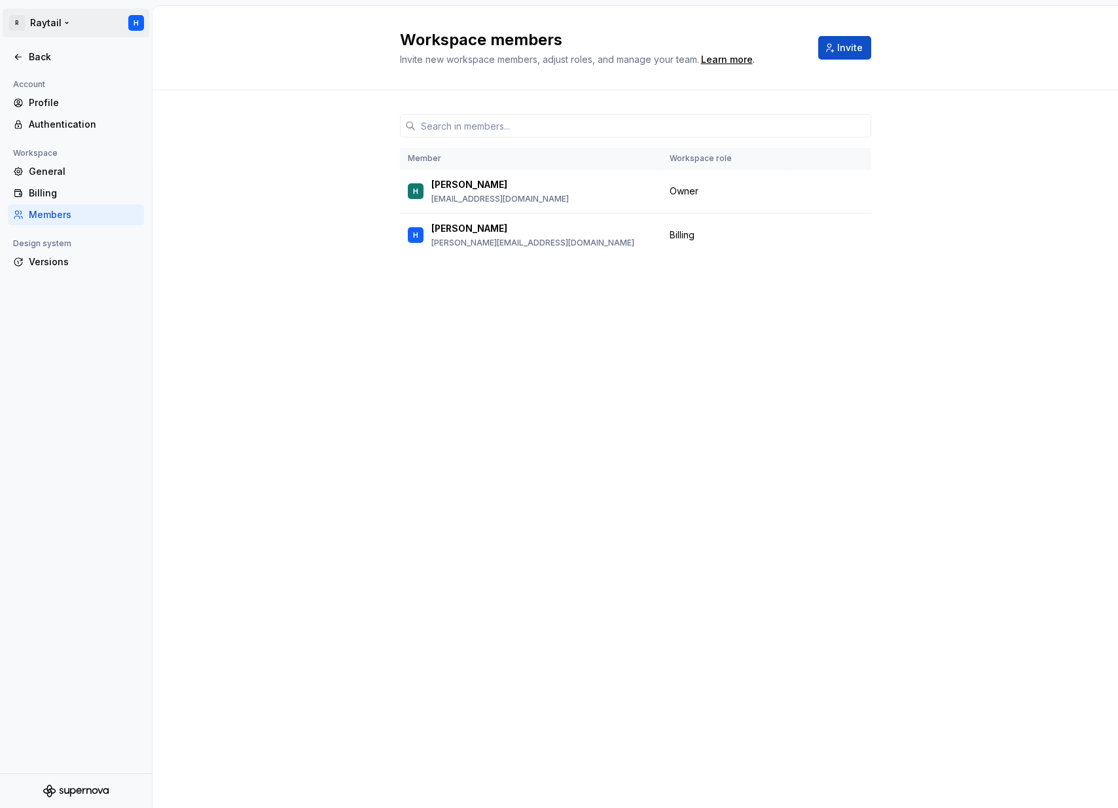
click at [137, 24] on html "R Raytail H Back Account Profile Authentication Workspace General Billing Membe…" at bounding box center [559, 404] width 1118 height 808
click at [87, 92] on div "Sign out" at bounding box center [109, 93] width 161 height 13
